Goal: Transaction & Acquisition: Purchase product/service

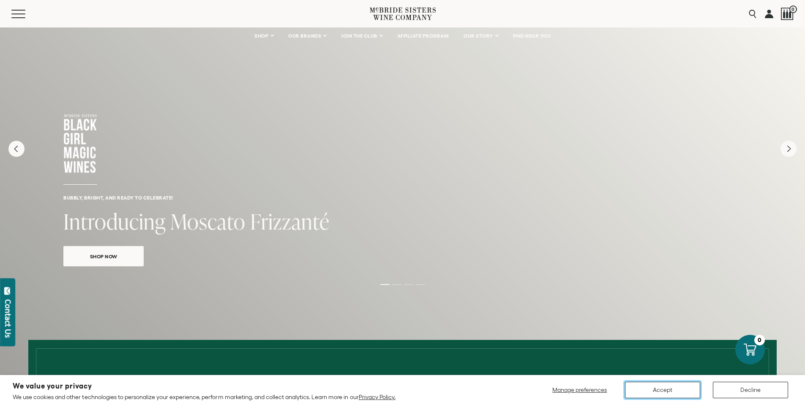
click at [659, 396] on button "Accept" at bounding box center [662, 390] width 75 height 16
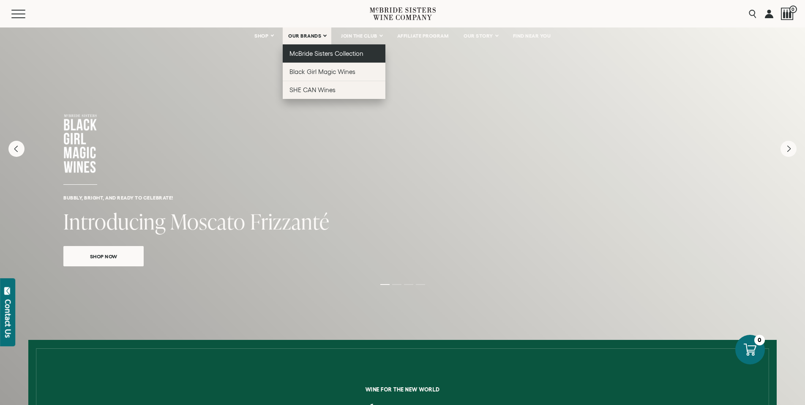
click at [313, 57] on span "McBride Sisters Collection" at bounding box center [327, 53] width 74 height 7
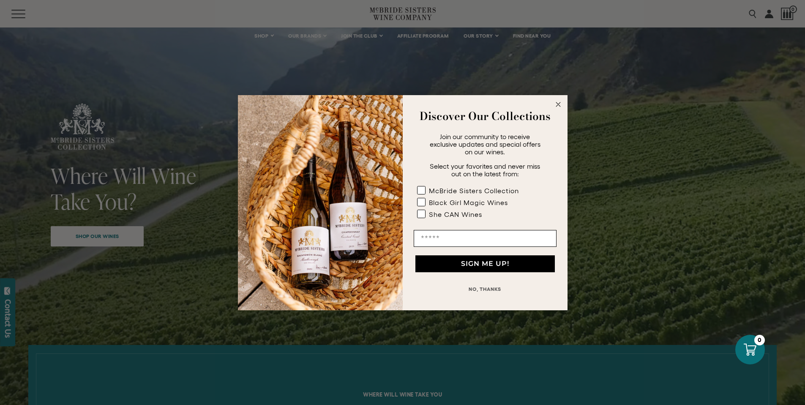
click at [558, 109] on circle "Close dialog" at bounding box center [558, 104] width 10 height 10
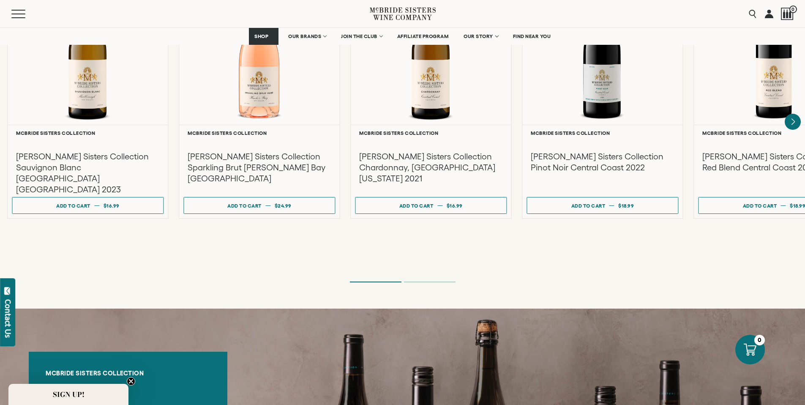
scroll to position [832, 0]
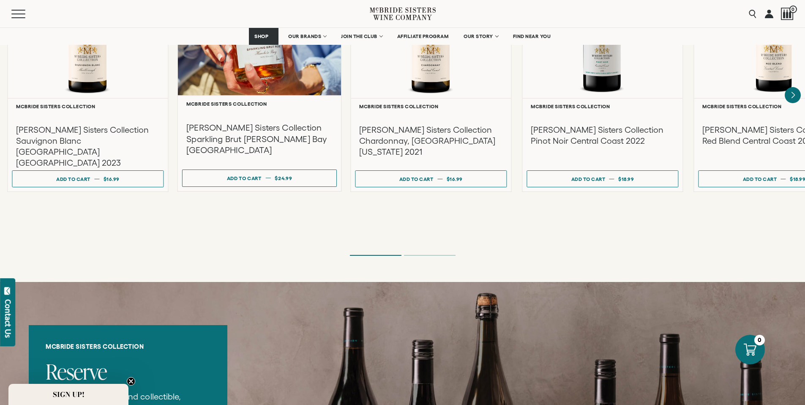
click at [248, 156] on h3 "[PERSON_NAME] Sisters Collection Sparkling Brut [PERSON_NAME] Bay [GEOGRAPHIC_D…" at bounding box center [259, 139] width 146 height 34
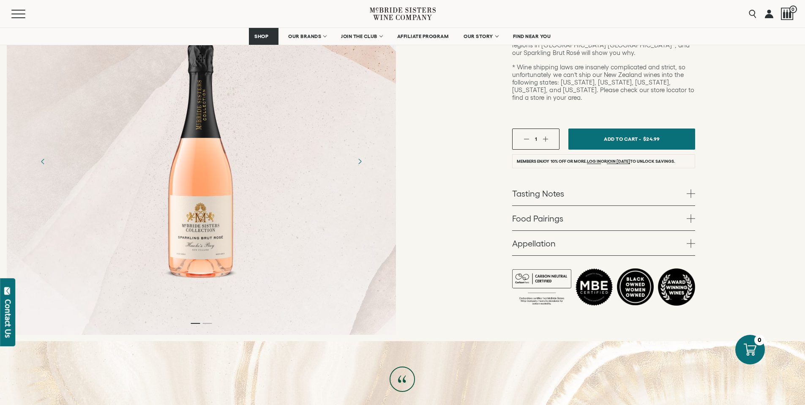
scroll to position [244, 0]
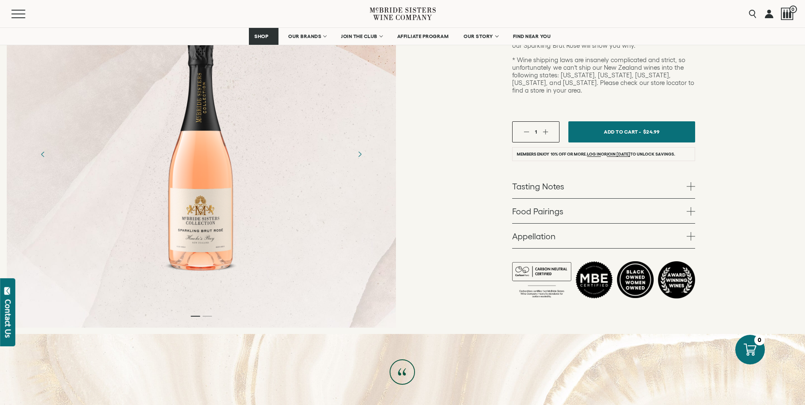
click at [695, 191] on span at bounding box center [691, 186] width 8 height 8
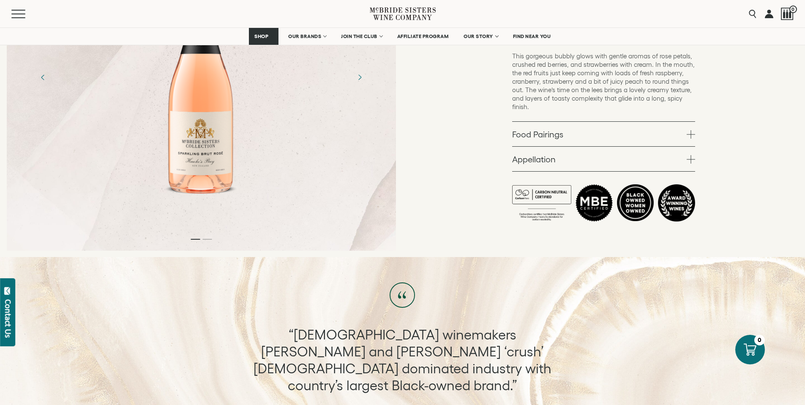
scroll to position [421, 0]
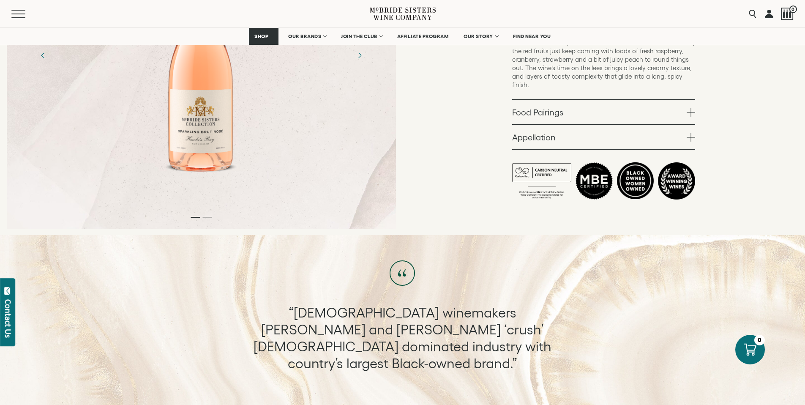
click at [695, 117] on span at bounding box center [691, 112] width 8 height 8
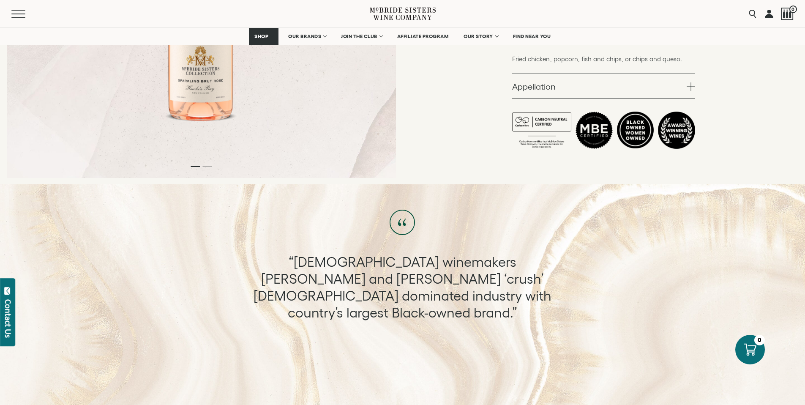
click at [695, 91] on span at bounding box center [691, 86] width 8 height 8
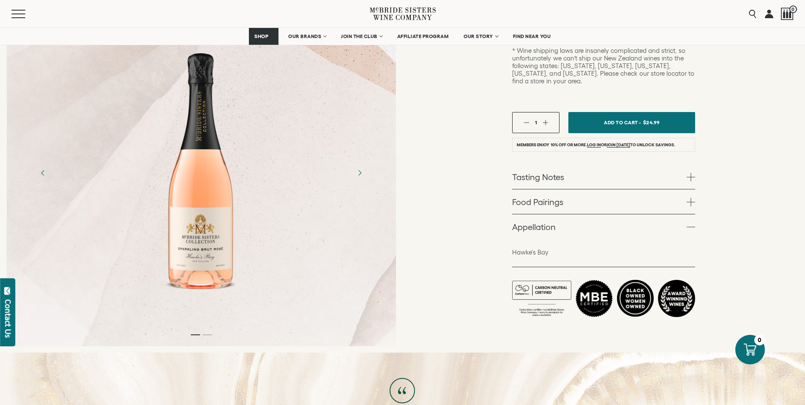
scroll to position [397, 0]
